Goal: Task Accomplishment & Management: Manage account settings

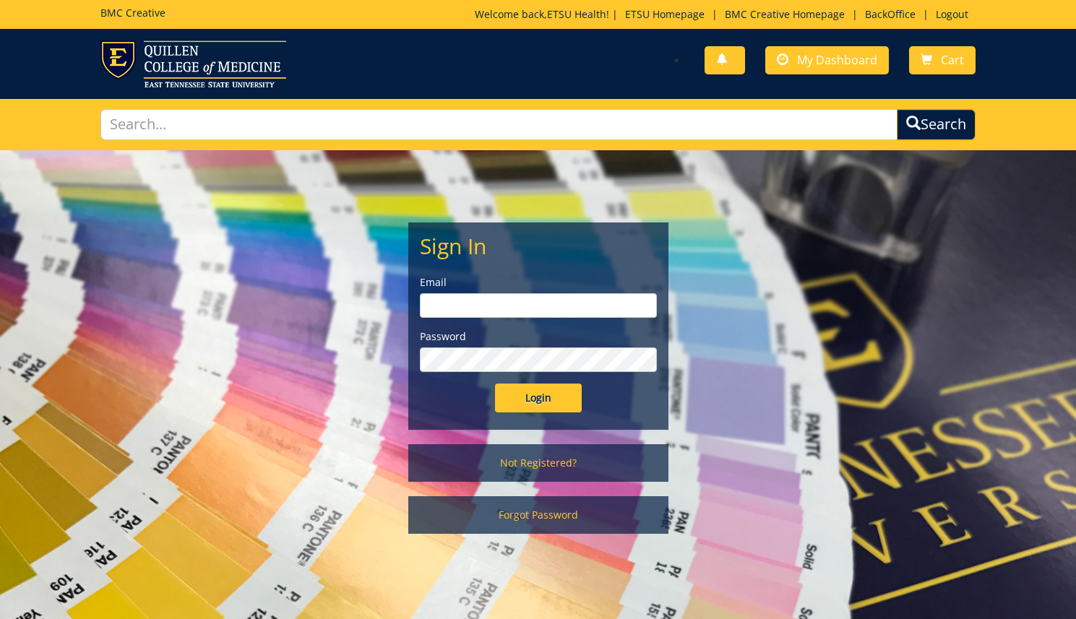
type input "[EMAIL_ADDRESS][DOMAIN_NAME]"
click at [539, 406] on input "Login" at bounding box center [538, 398] width 87 height 29
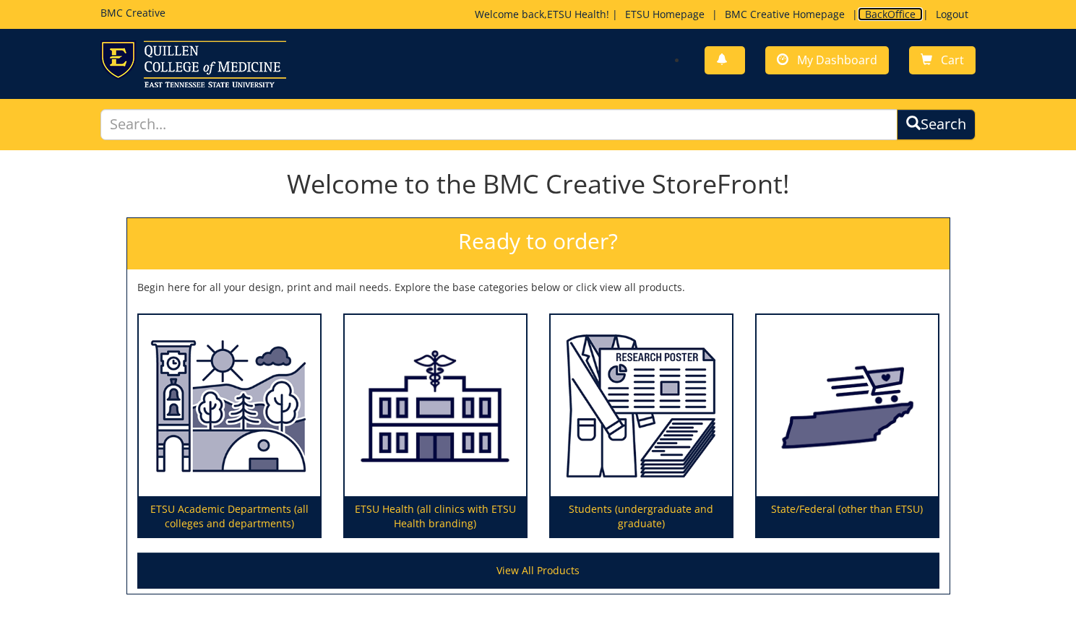
click at [879, 14] on link "BackOffice" at bounding box center [890, 14] width 65 height 14
